Goal: Navigation & Orientation: Find specific page/section

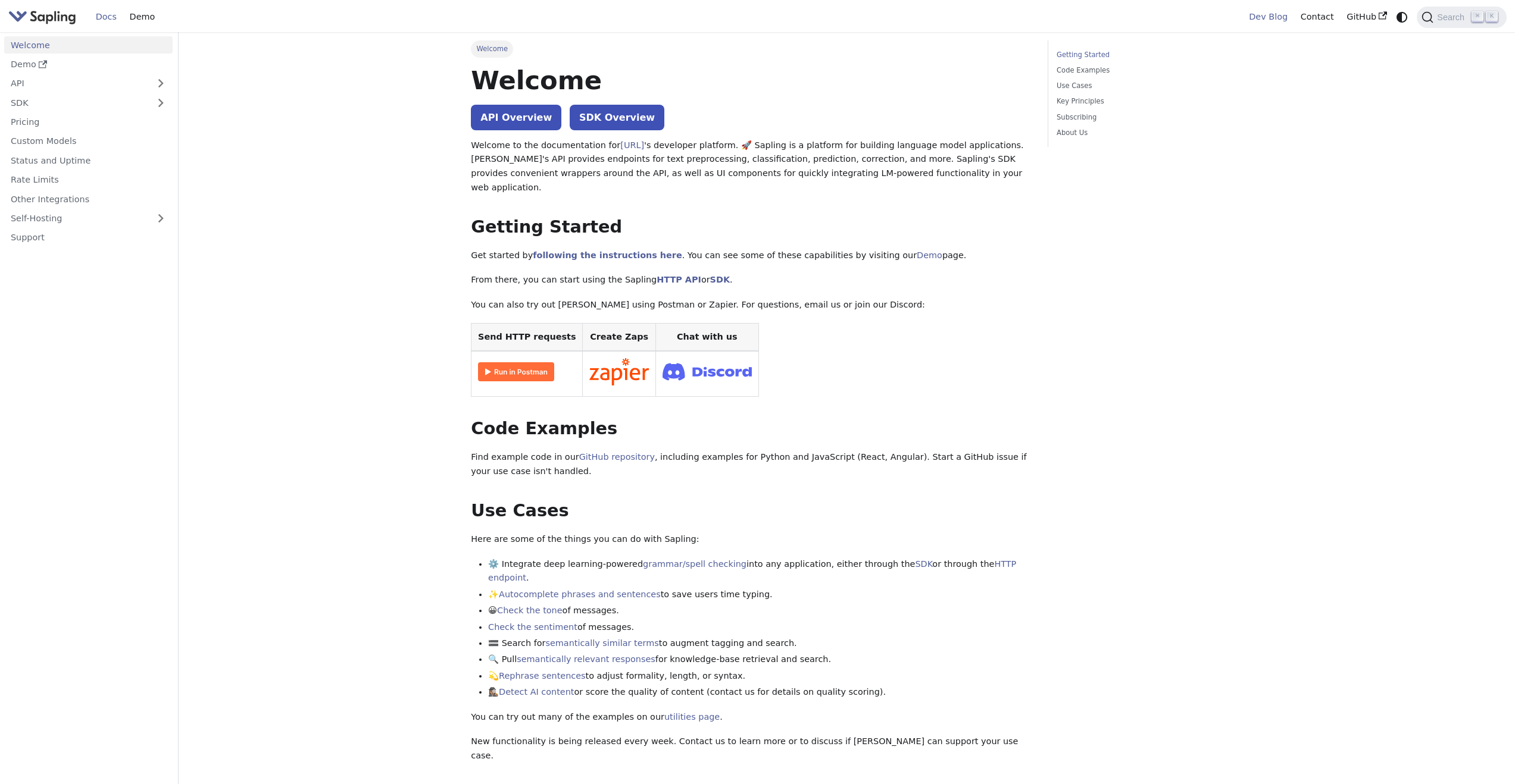
click at [1268, 16] on link "Dev Blog" at bounding box center [1268, 17] width 51 height 19
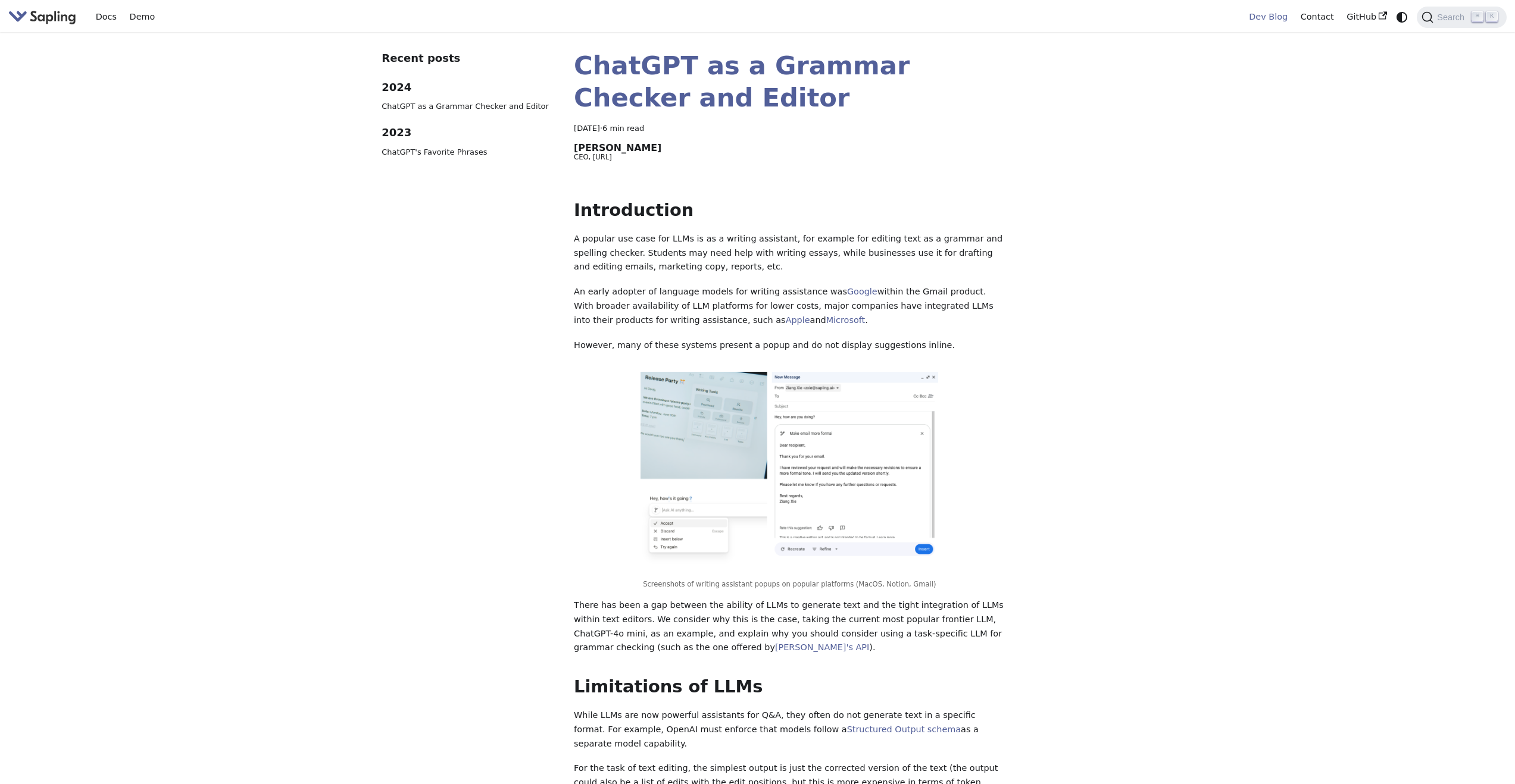
click at [37, 16] on img "Main" at bounding box center [41, 16] width 67 height 17
